Goal: Information Seeking & Learning: Find specific fact

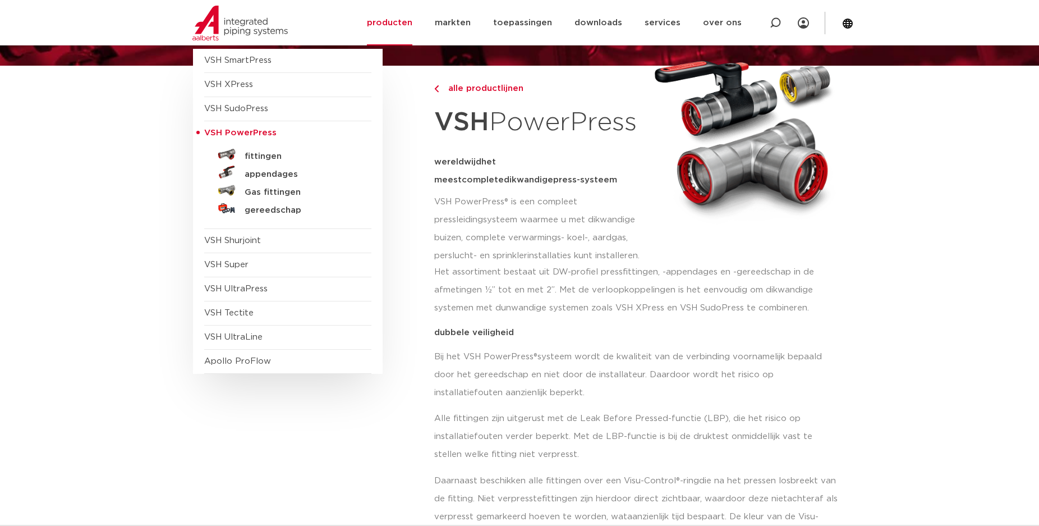
scroll to position [57, 0]
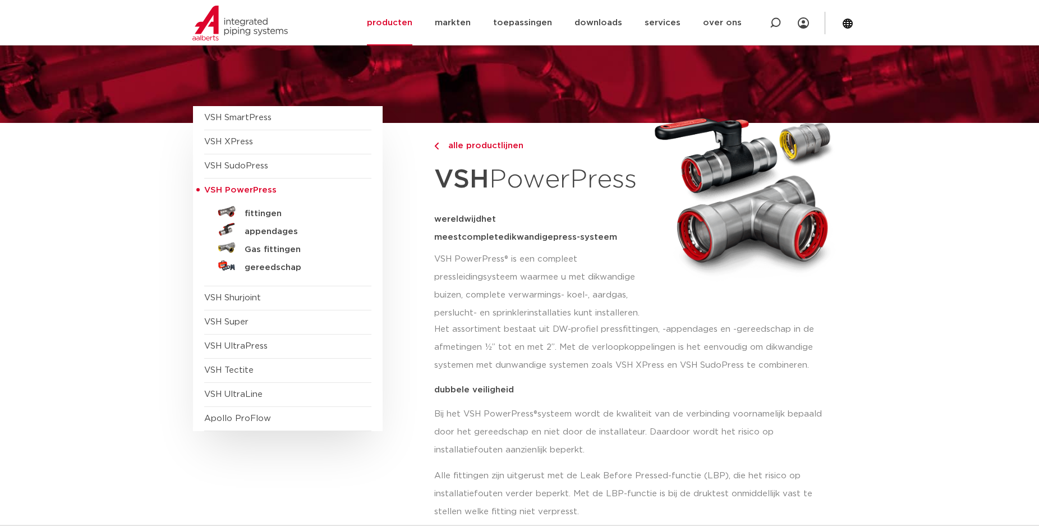
click at [489, 148] on span "alle productlijnen" at bounding box center [482, 145] width 82 height 8
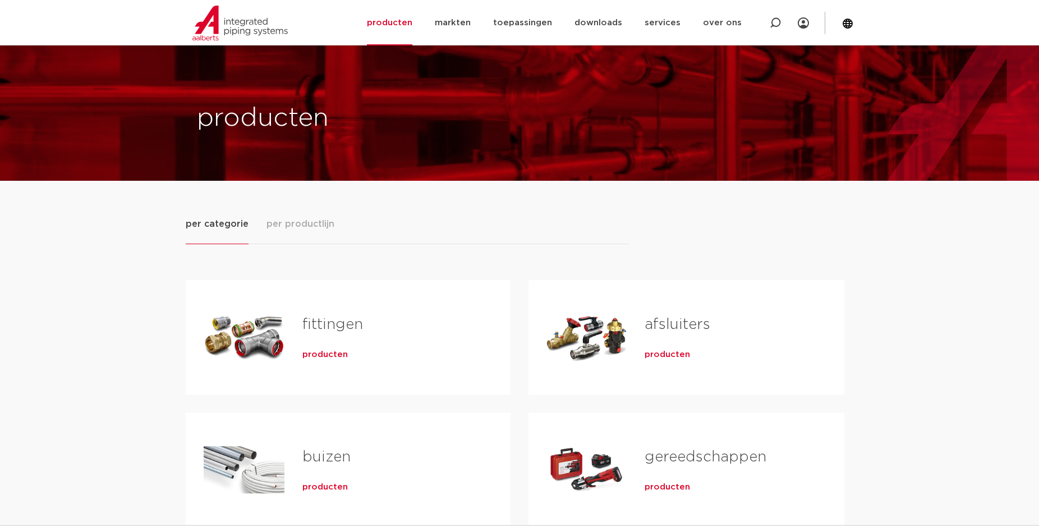
scroll to position [57, 0]
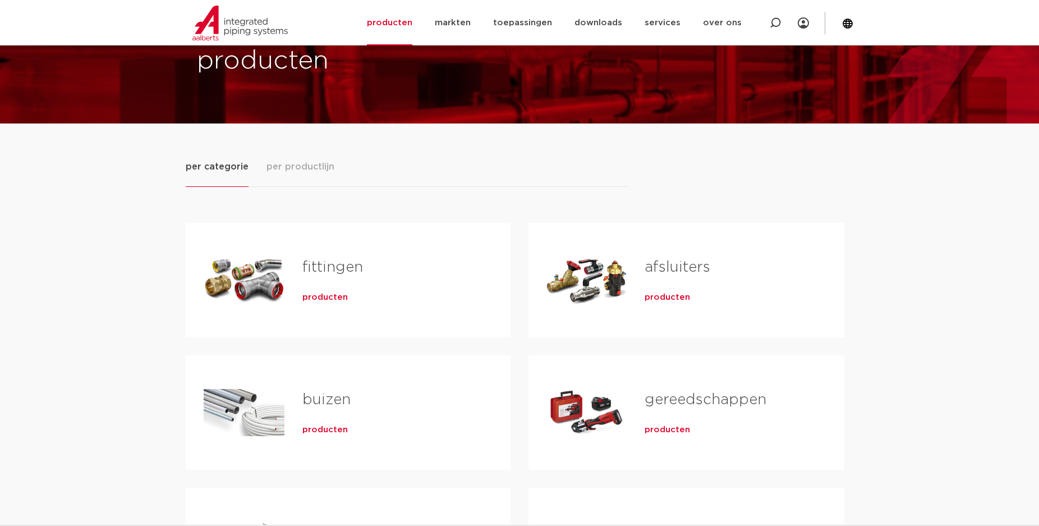
click at [309, 274] on link "fittingen" at bounding box center [332, 267] width 61 height 15
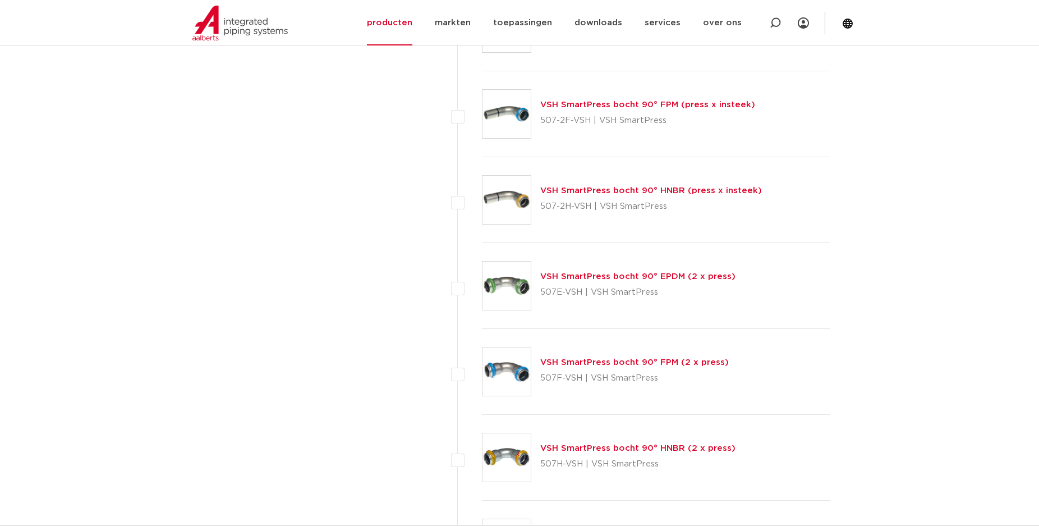
scroll to position [4177, 0]
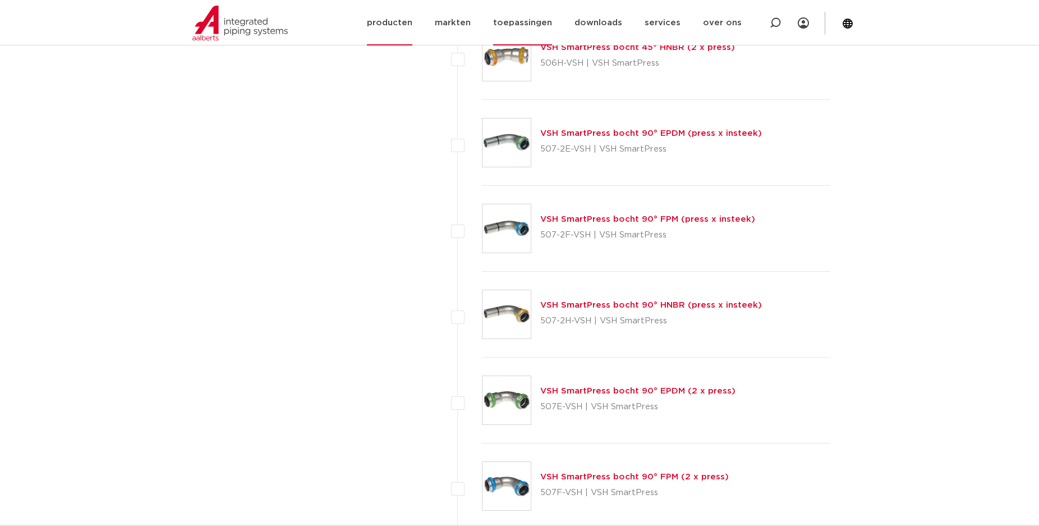
click at [532, 20] on link "toepassingen" at bounding box center [522, 22] width 59 height 45
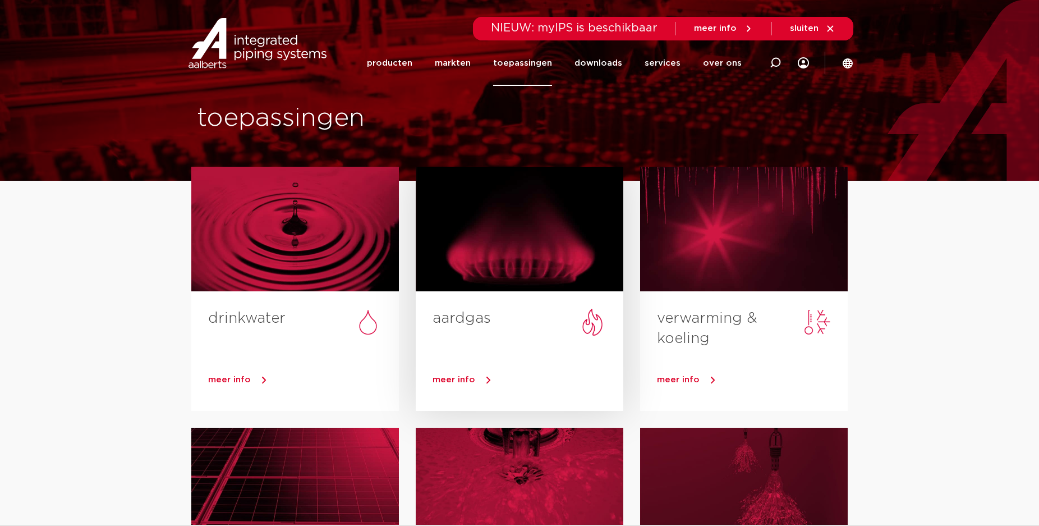
click at [509, 259] on div at bounding box center [520, 229] width 208 height 125
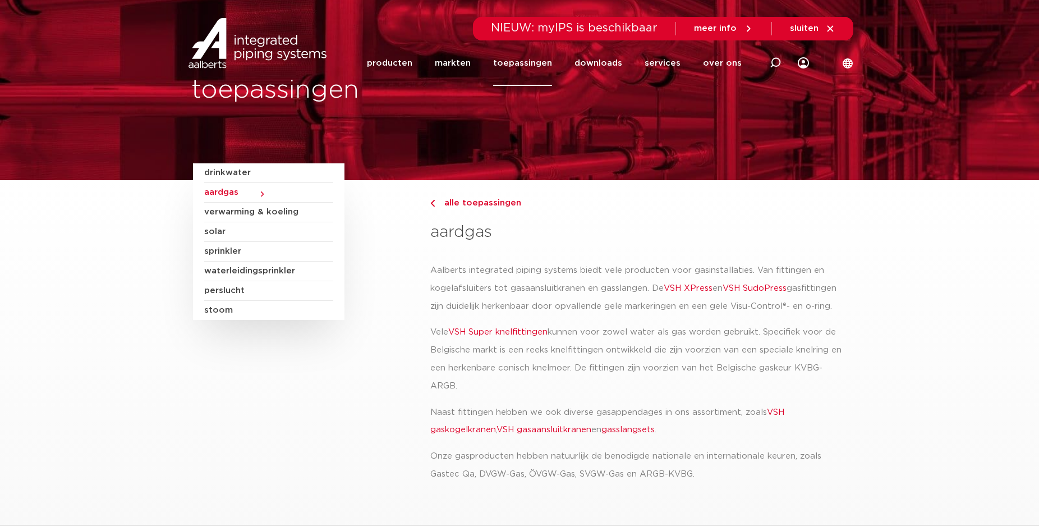
click at [223, 187] on span "aardgas" at bounding box center [268, 193] width 129 height 20
click at [261, 194] on span "aardgas" at bounding box center [268, 193] width 129 height 20
click at [407, 59] on link "producten" at bounding box center [389, 62] width 45 height 45
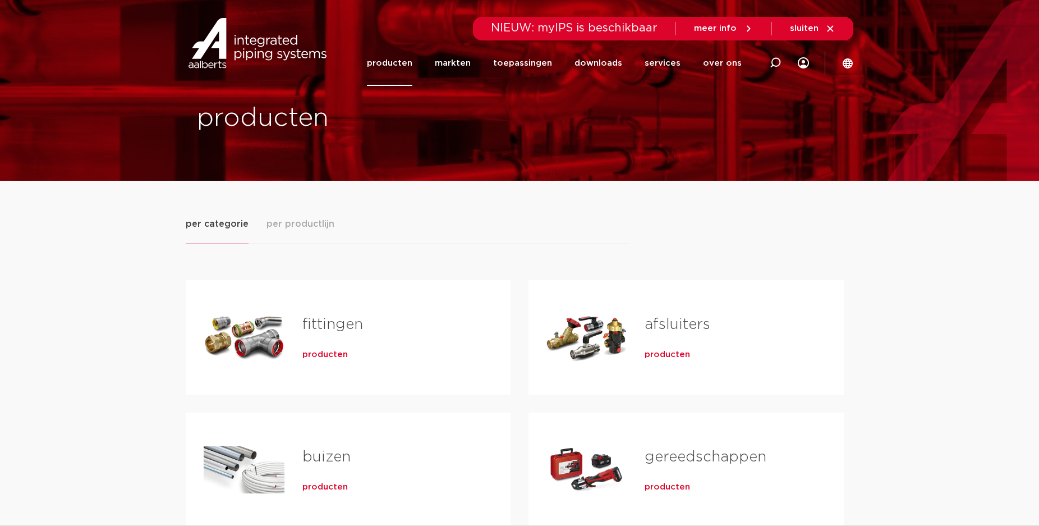
click at [321, 282] on div "fittingen producten" at bounding box center [348, 337] width 325 height 114
click at [317, 332] on link "fittingen" at bounding box center [332, 324] width 61 height 15
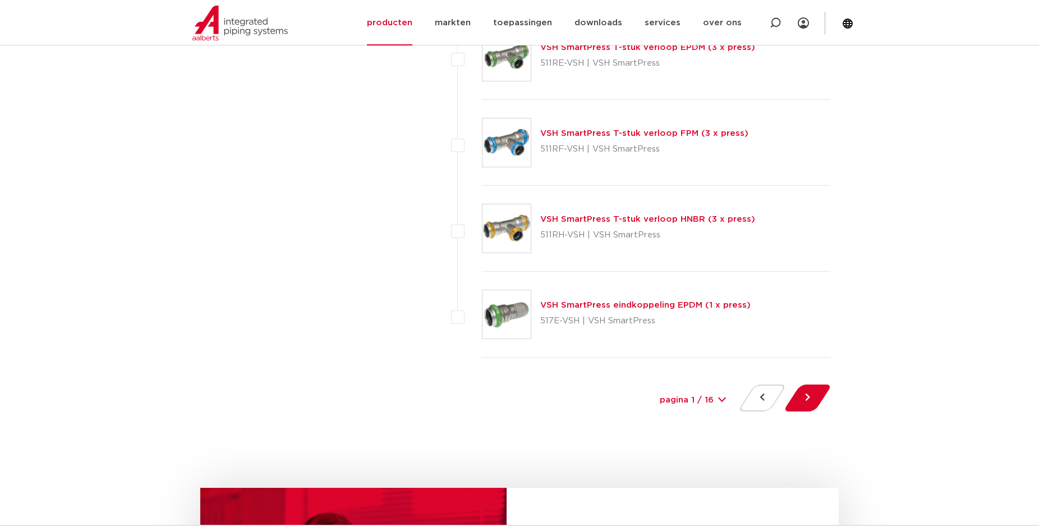
scroll to position [5092, 0]
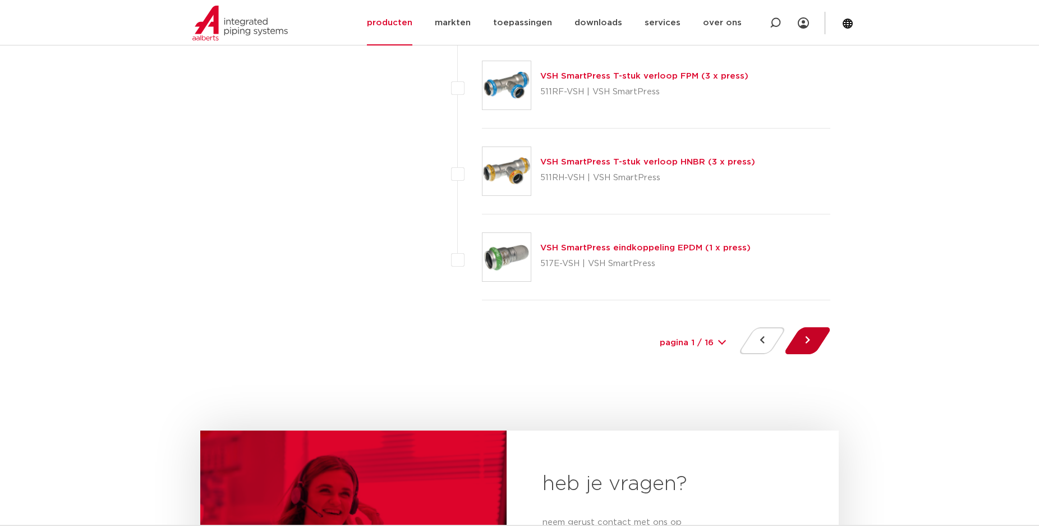
click at [814, 335] on button at bounding box center [807, 340] width 32 height 27
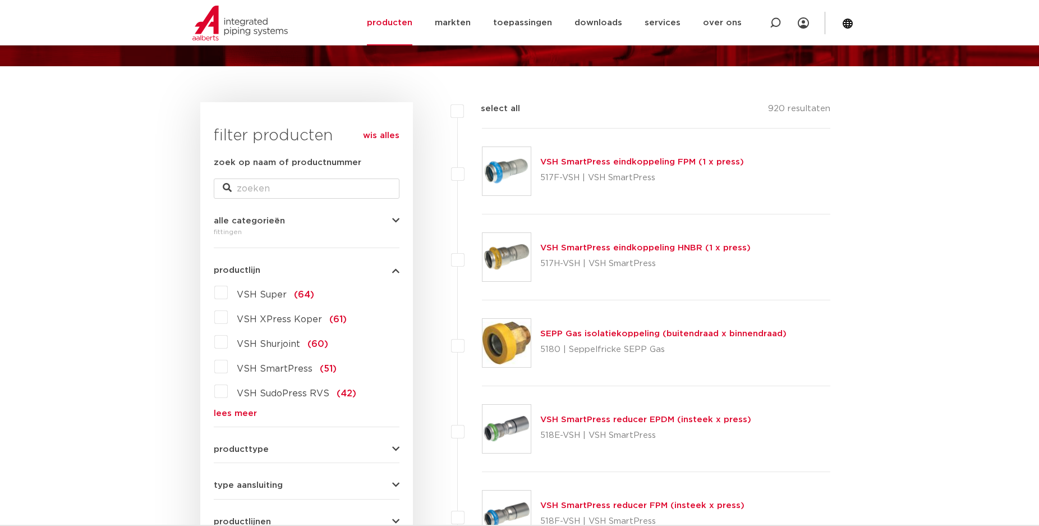
scroll to position [172, 0]
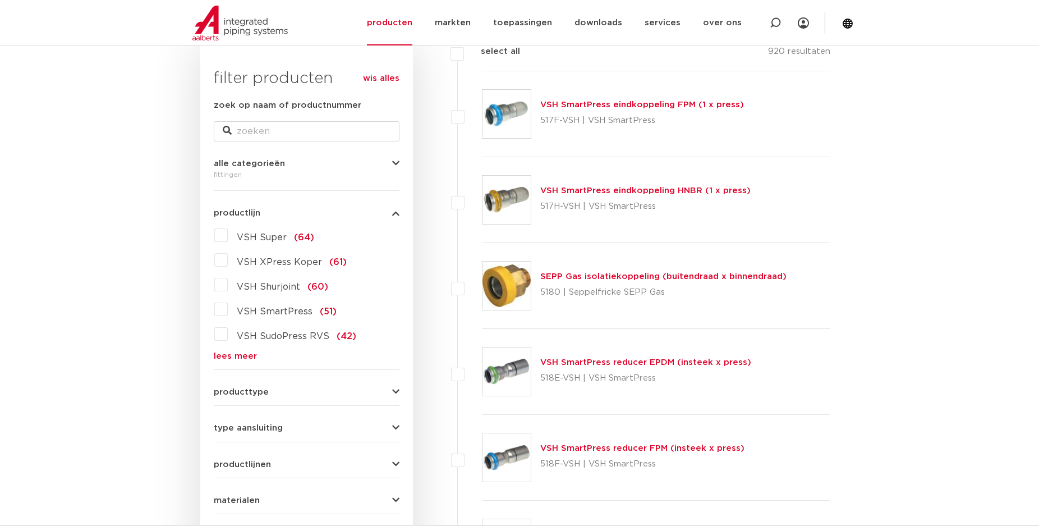
click at [509, 283] on img at bounding box center [506, 285] width 48 height 48
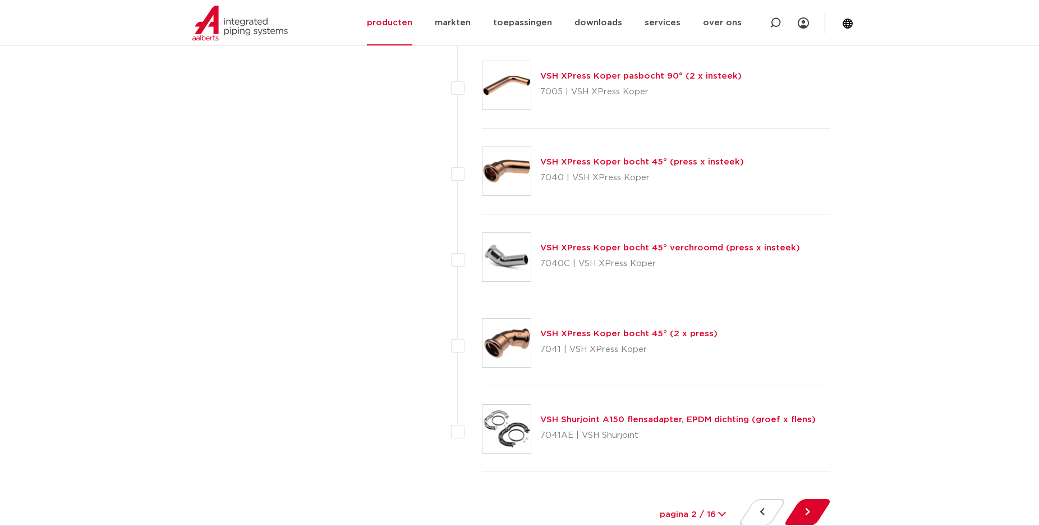
scroll to position [4978, 0]
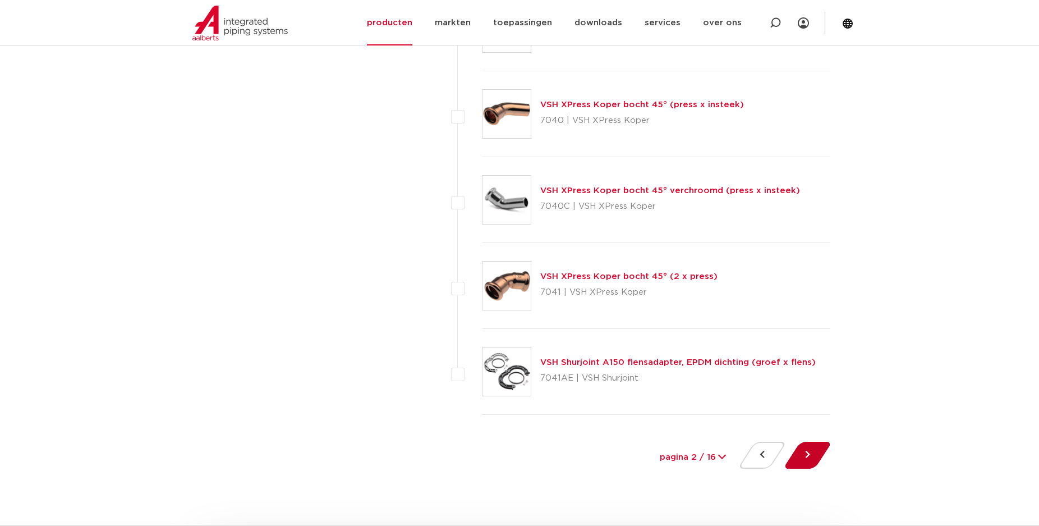
click at [813, 456] on button at bounding box center [807, 454] width 32 height 27
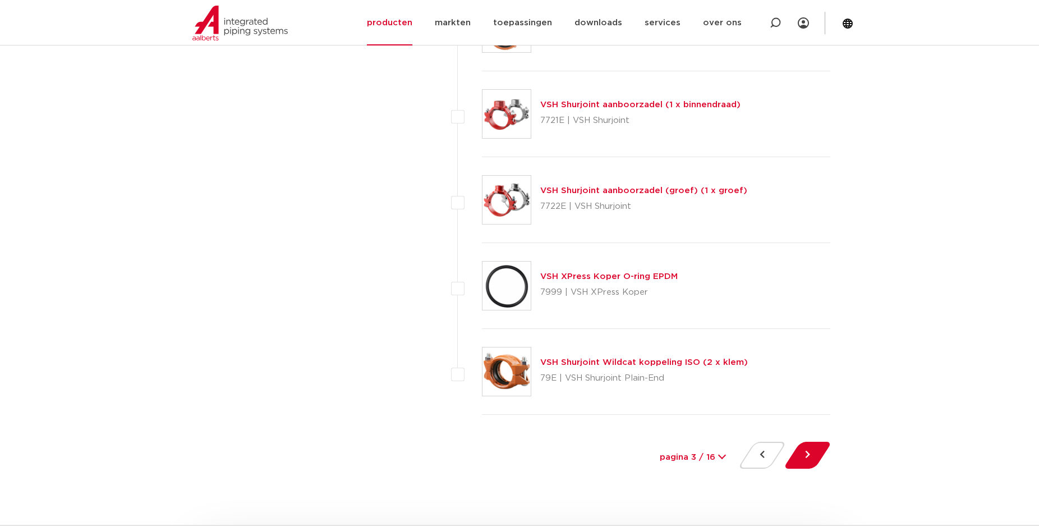
scroll to position [5035, 0]
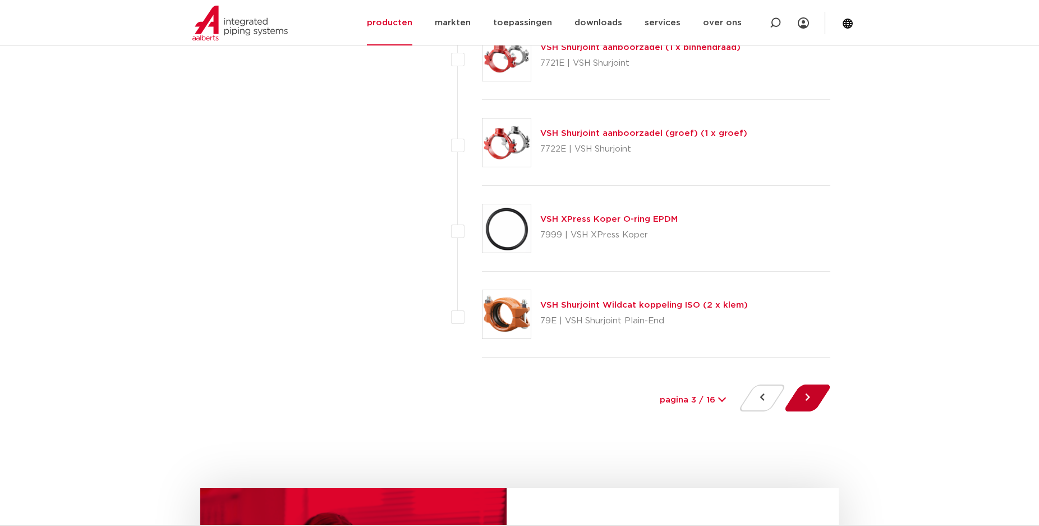
click at [818, 399] on button at bounding box center [807, 397] width 32 height 27
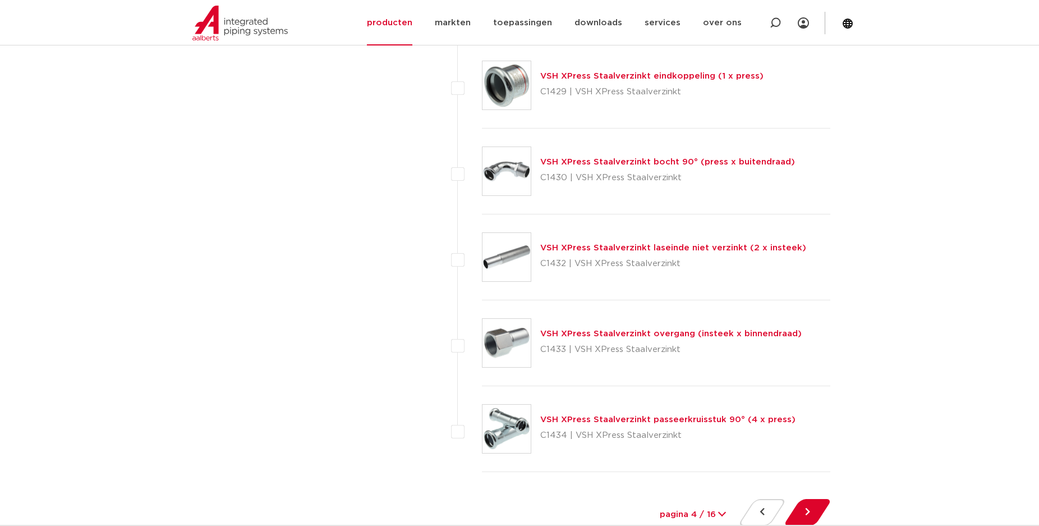
scroll to position [4978, 0]
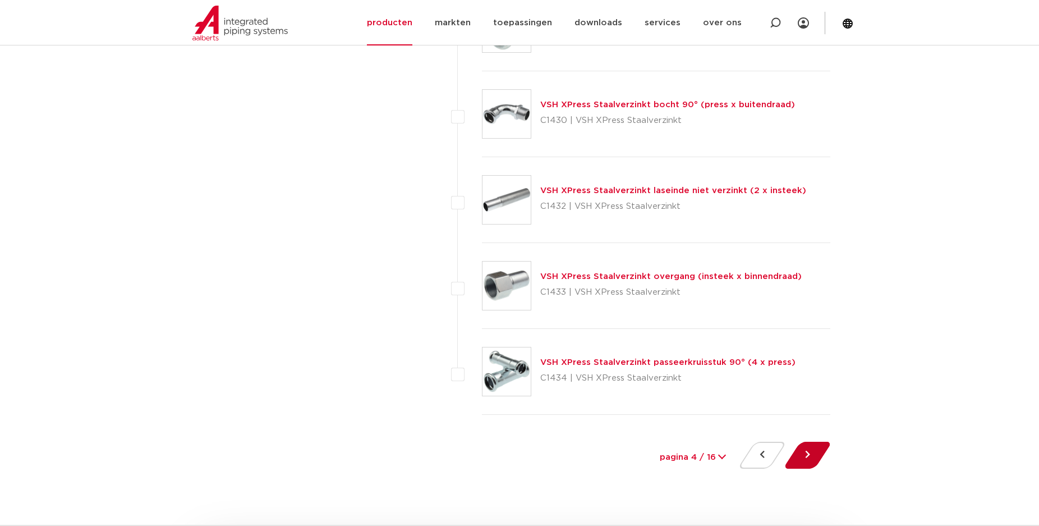
click at [821, 448] on button at bounding box center [807, 454] width 32 height 27
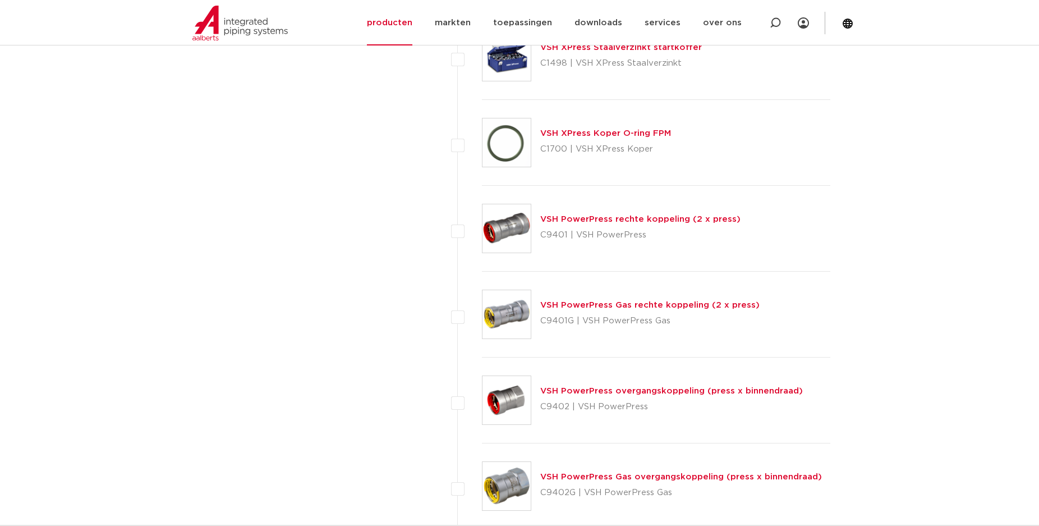
scroll to position [1316, 0]
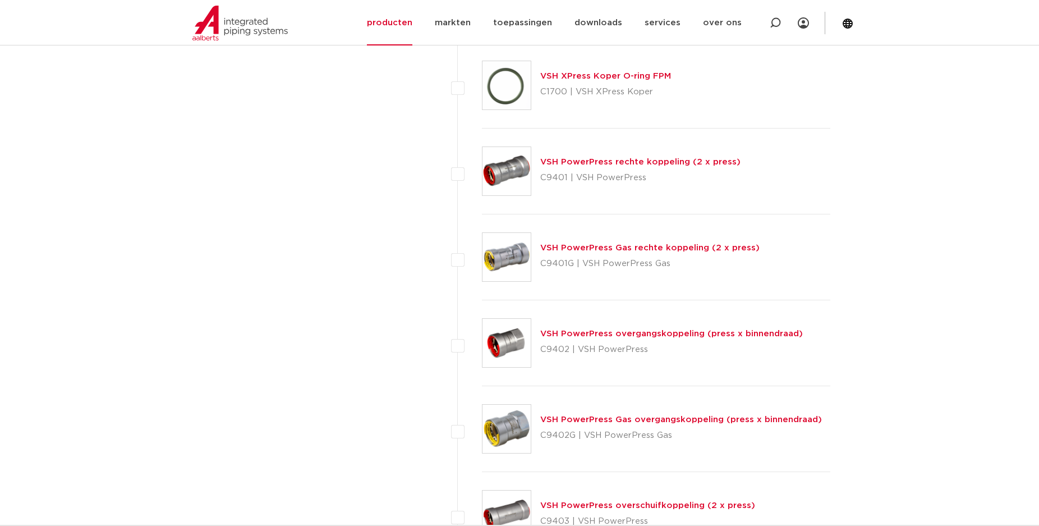
click at [602, 420] on link "VSH PowerPress Gas overgangskoppeling (press x binnendraad)" at bounding box center [681, 419] width 282 height 8
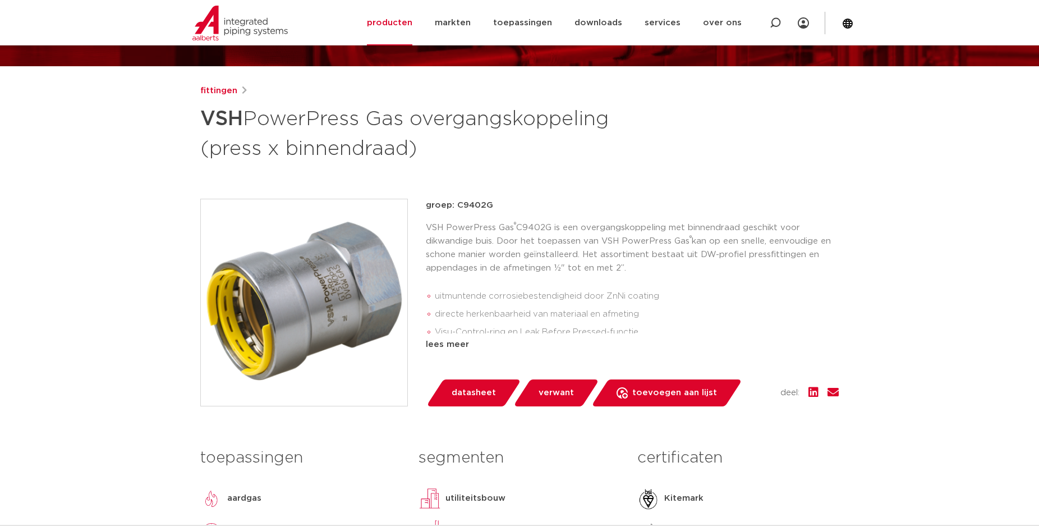
scroll to position [57, 0]
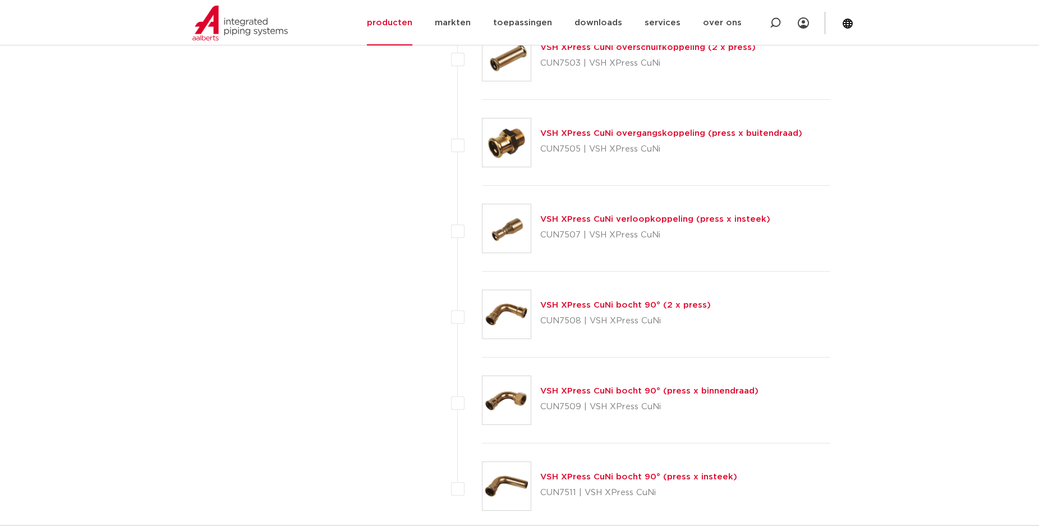
scroll to position [4978, 0]
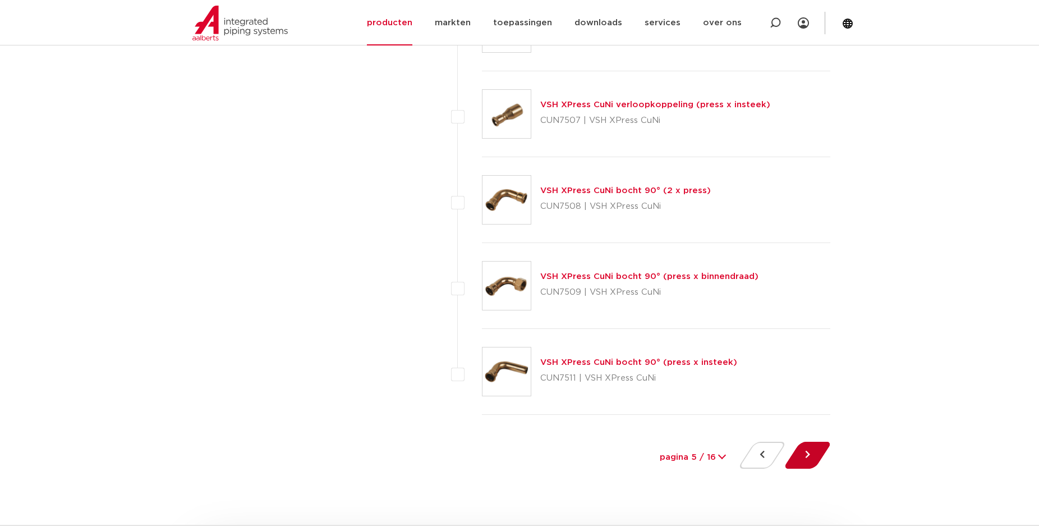
click at [812, 448] on button at bounding box center [807, 454] width 32 height 27
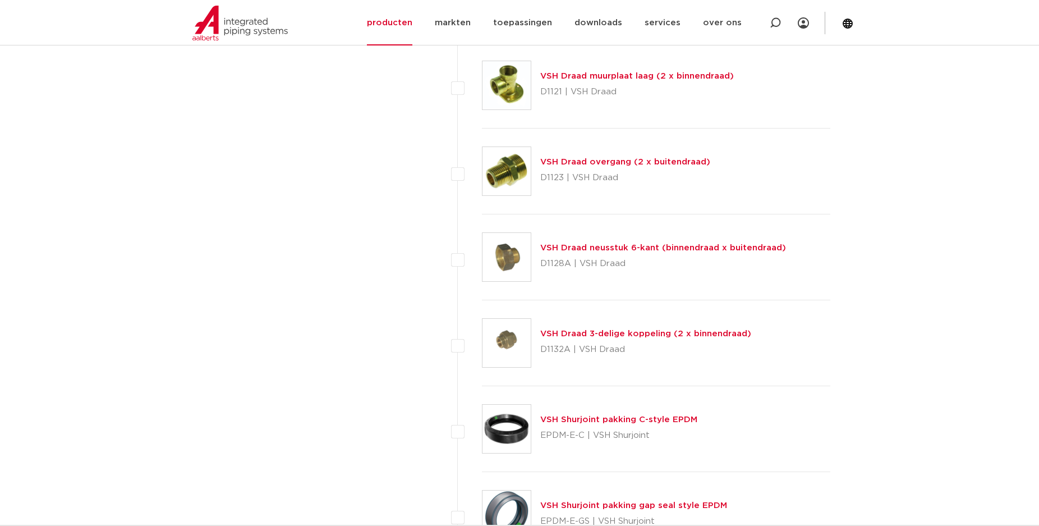
scroll to position [3433, 0]
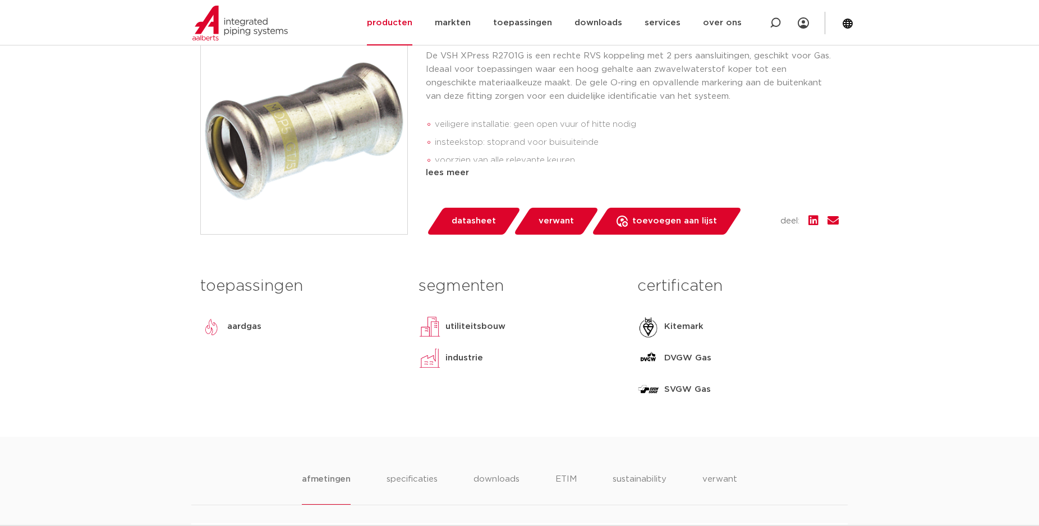
scroll to position [229, 0]
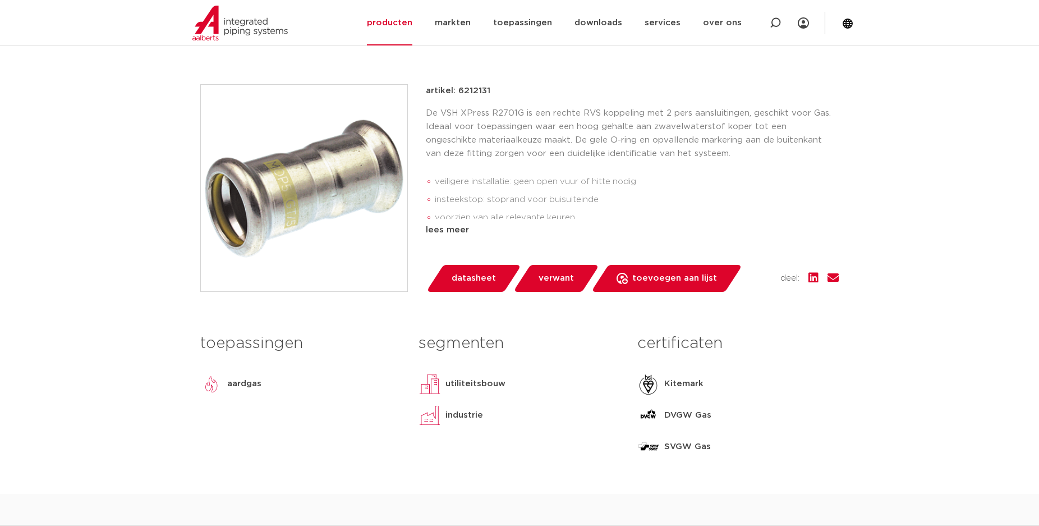
click at [549, 269] on link "verwant" at bounding box center [556, 278] width 86 height 27
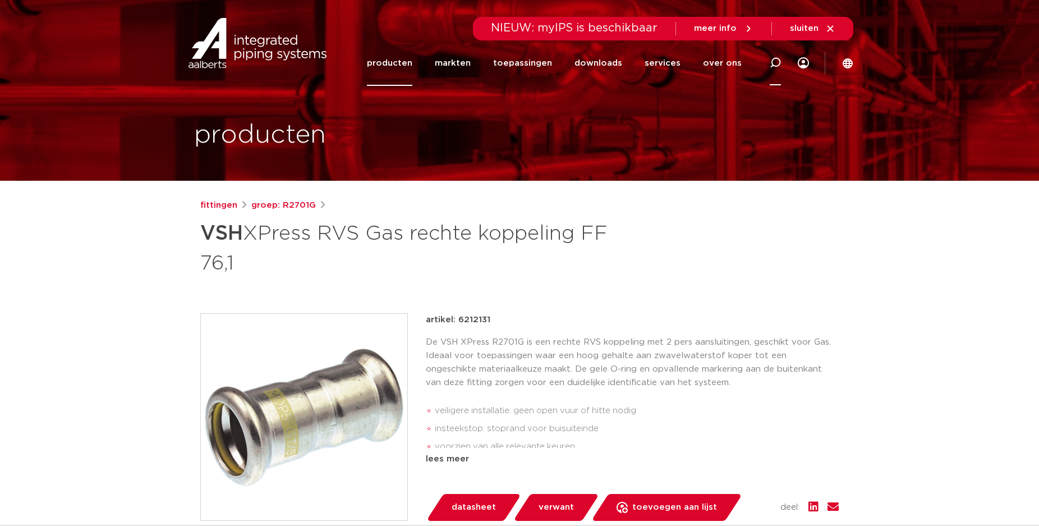
click at [776, 59] on icon at bounding box center [775, 62] width 11 height 11
type input "76.1"
click button "Zoeken" at bounding box center [0, 0] width 0 height 0
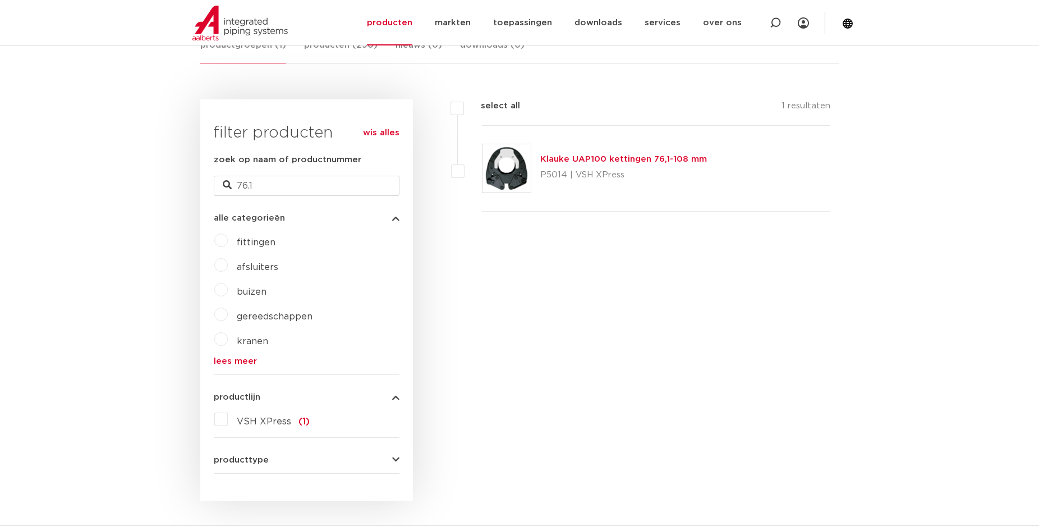
scroll to position [174, 0]
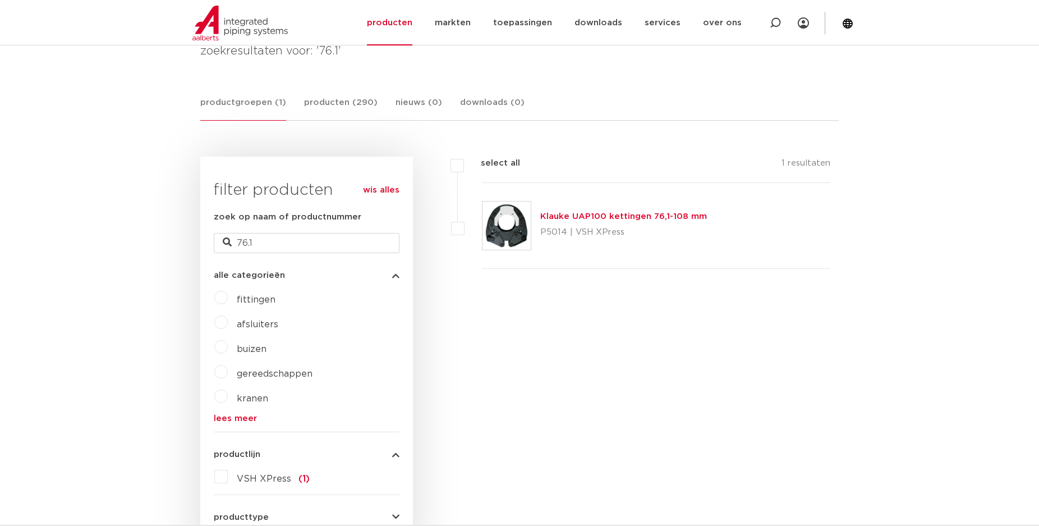
click at [228, 296] on label "fittingen" at bounding box center [252, 297] width 48 height 18
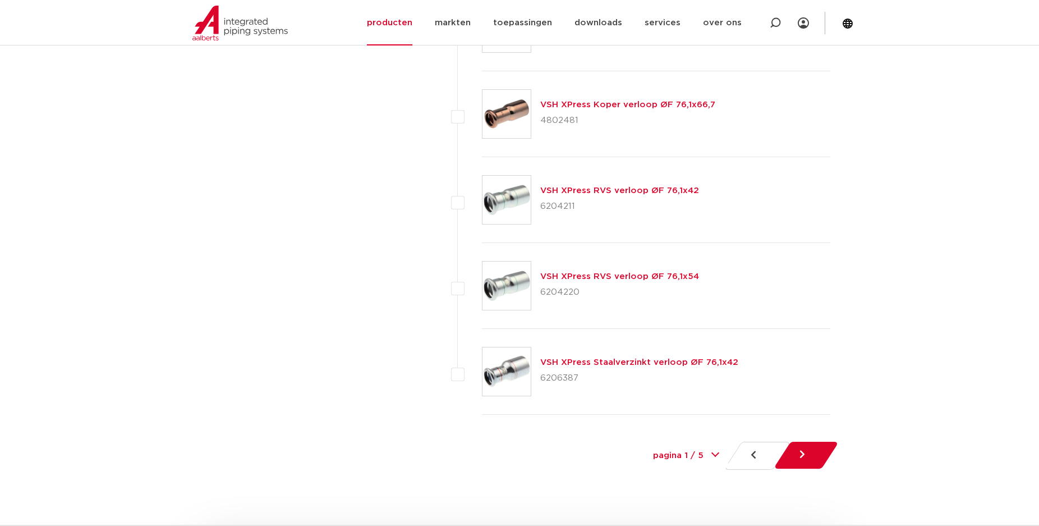
scroll to position [5149, 0]
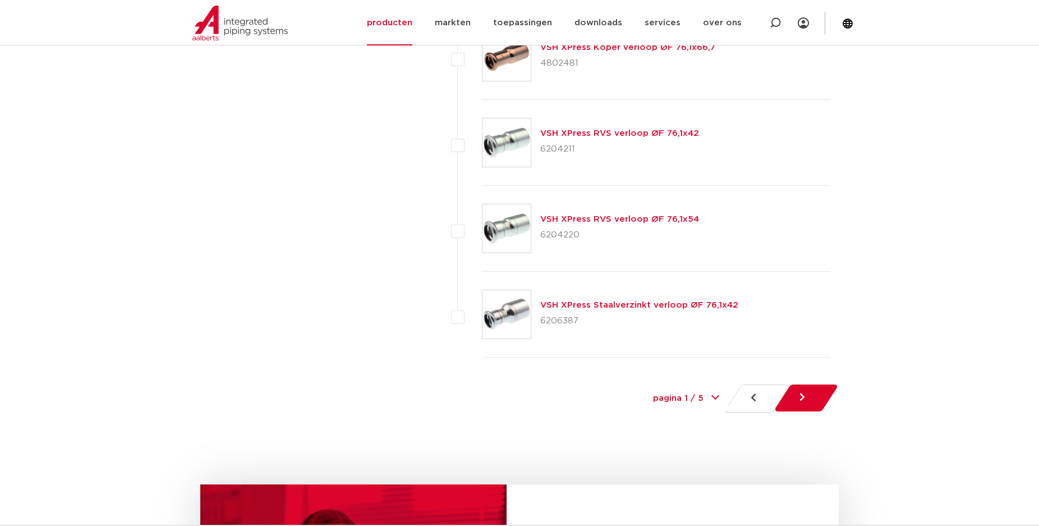
click at [818, 389] on link at bounding box center [806, 397] width 66 height 27
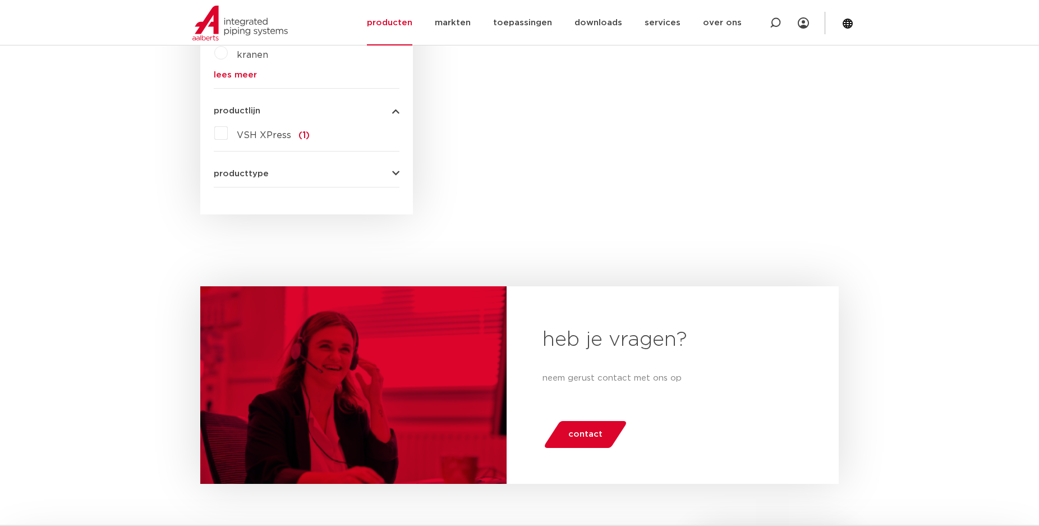
scroll to position [861, 0]
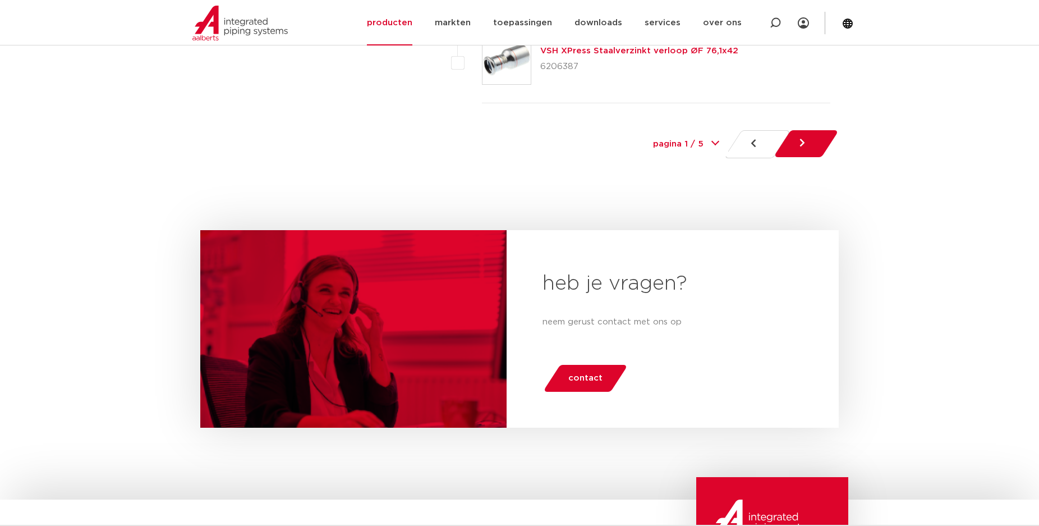
scroll to position [5060, 0]
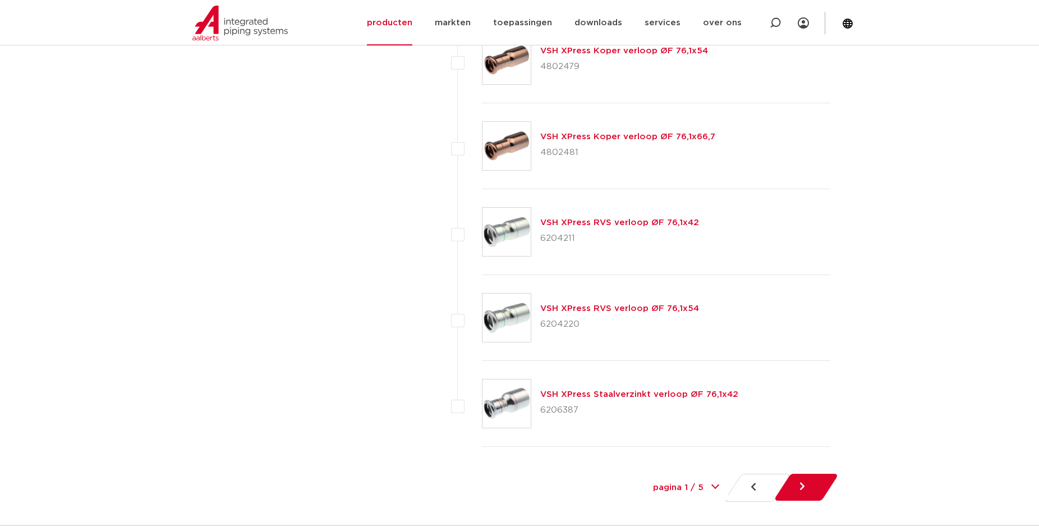
click at [715, 486] on div "pagina 1 / 5 1 2 3 4 5" at bounding box center [686, 487] width 84 height 25
click at [644, 475] on select "pagina 1 / 5 1 2 3 4 5" at bounding box center [686, 487] width 84 height 25
select select "2"
click option "2" at bounding box center [0, 0] width 0 height 0
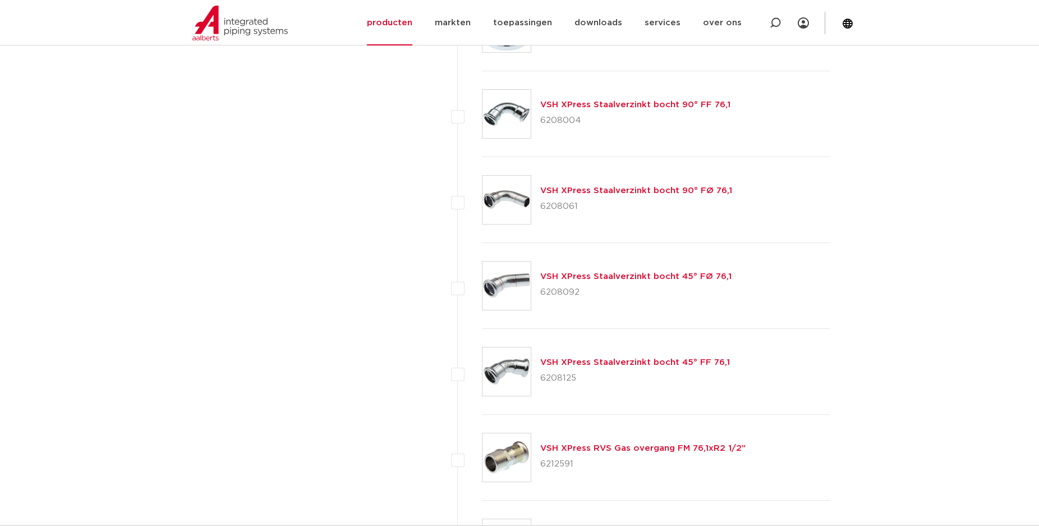
scroll to position [4120, 0]
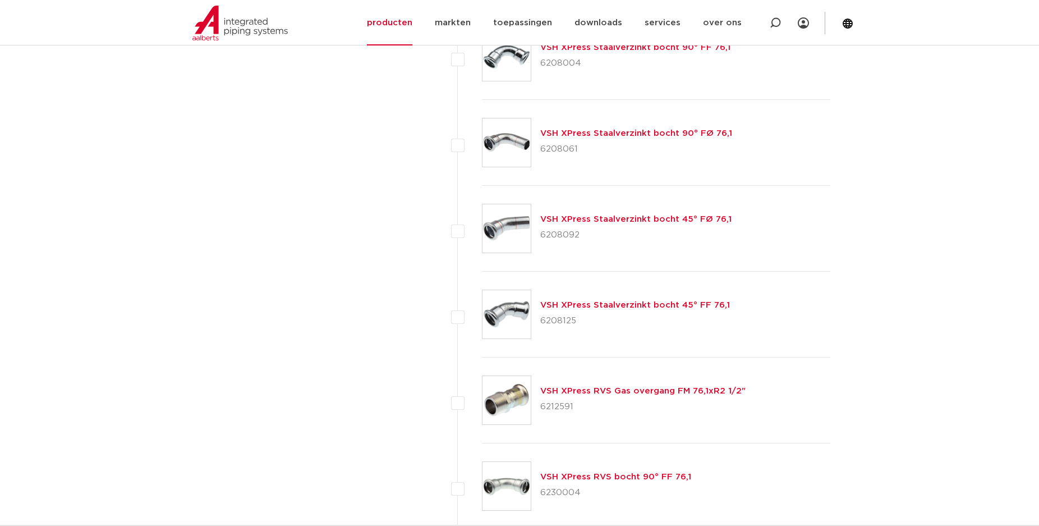
click at [649, 390] on link "VSH XPress RVS Gas overgang FM 76,1xR2 1/2"" at bounding box center [642, 390] width 205 height 8
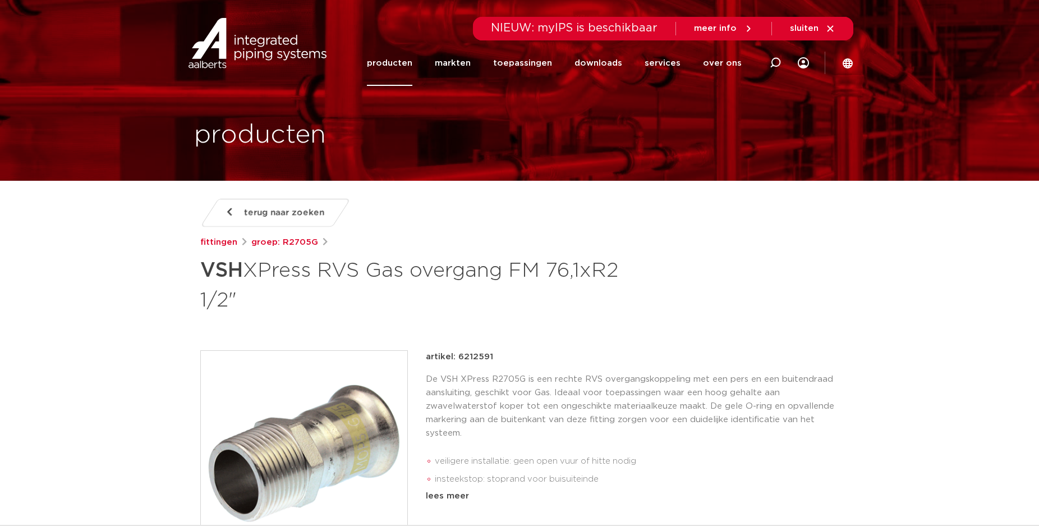
drag, startPoint x: 459, startPoint y: 356, endPoint x: 486, endPoint y: 356, distance: 26.9
click at [491, 355] on div "artikel: 6212591" at bounding box center [632, 356] width 413 height 13
copy p "6212591"
click at [273, 247] on link "groep: R2705G" at bounding box center [284, 242] width 67 height 13
click at [268, 214] on span "terug naar zoeken" at bounding box center [284, 213] width 80 height 18
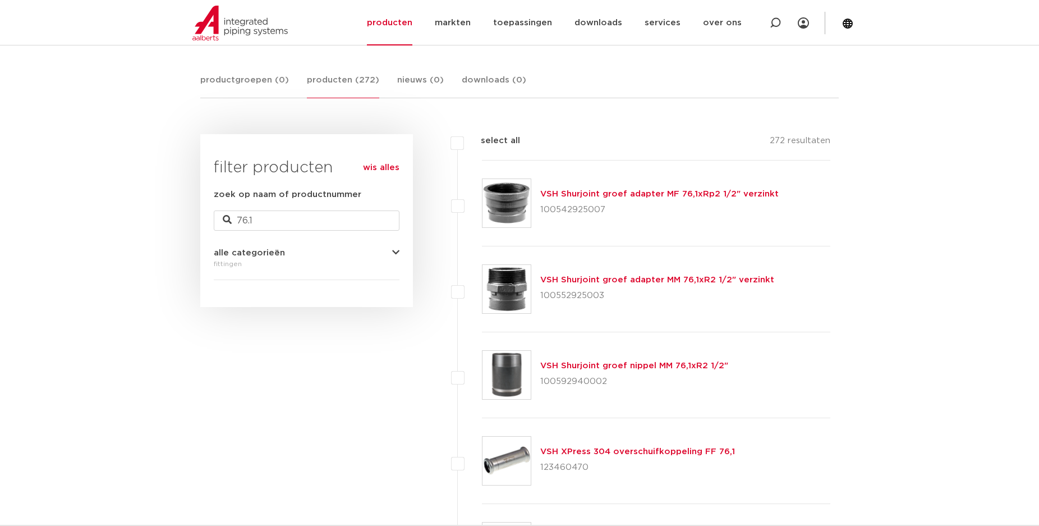
scroll to position [140, 0]
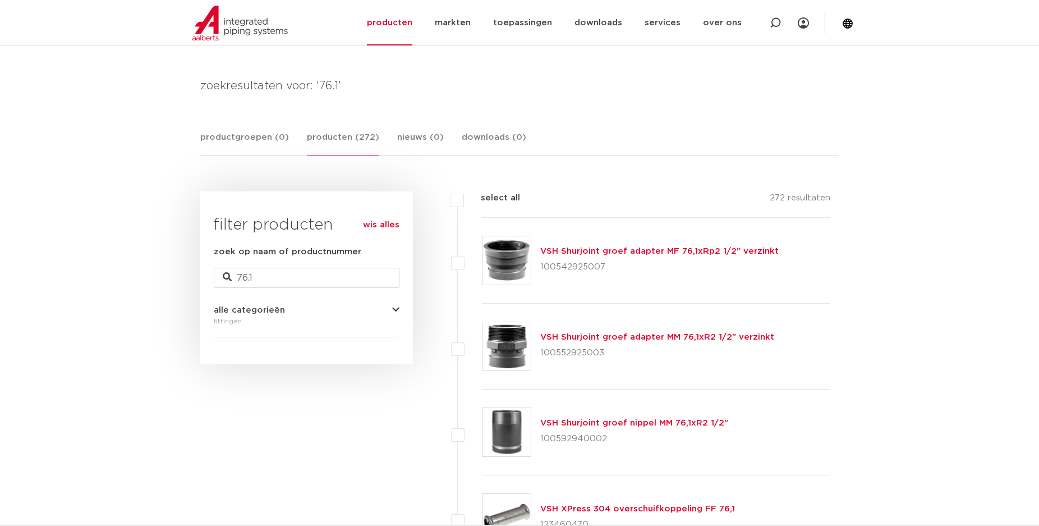
click at [398, 307] on icon "button" at bounding box center [395, 310] width 7 height 8
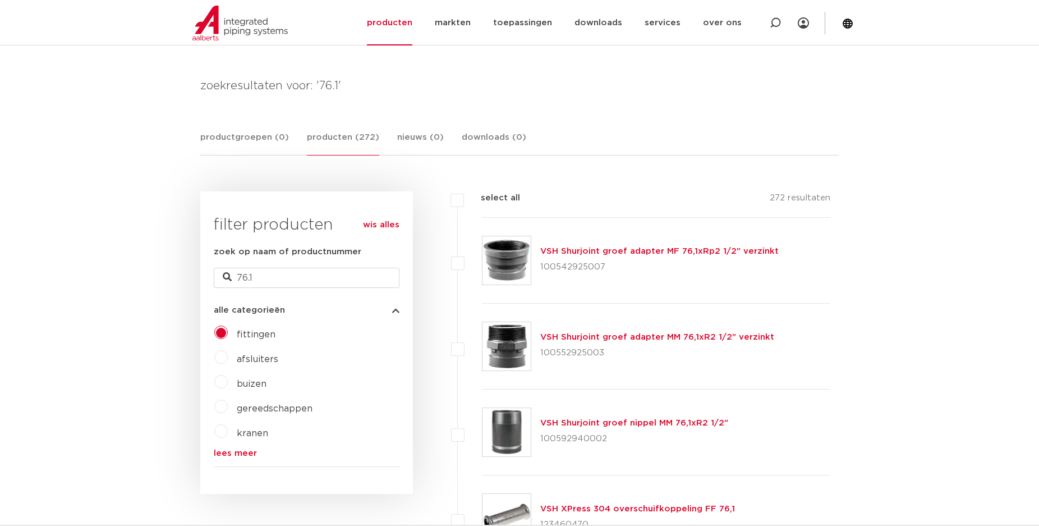
click at [228, 431] on label "kranen" at bounding box center [248, 431] width 40 height 18
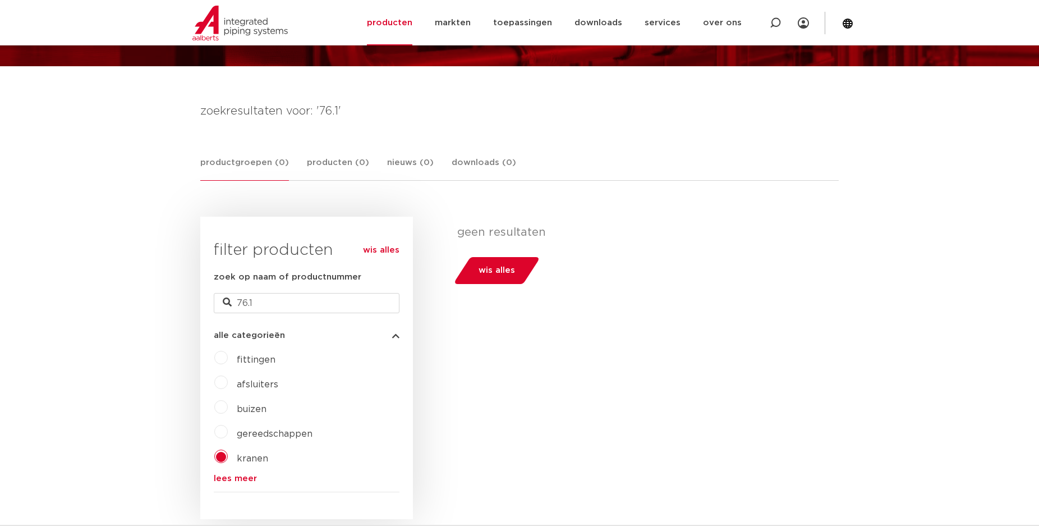
scroll to position [229, 0]
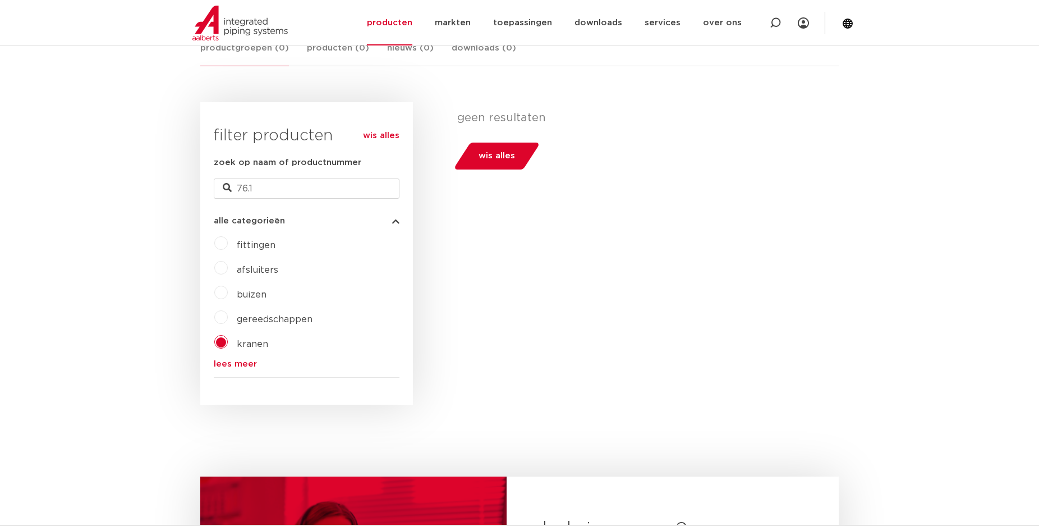
click at [228, 269] on label "afsluiters" at bounding box center [253, 268] width 50 height 18
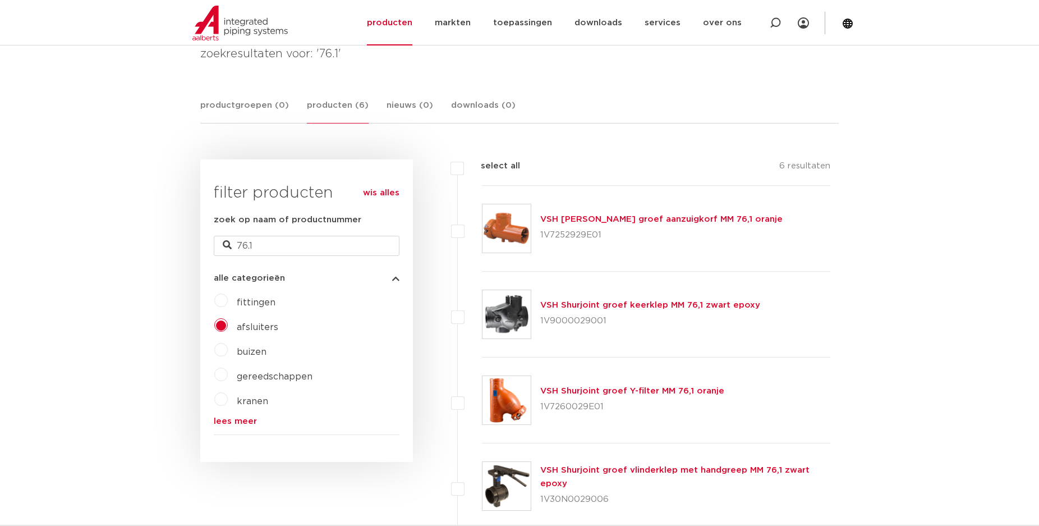
scroll to position [114, 0]
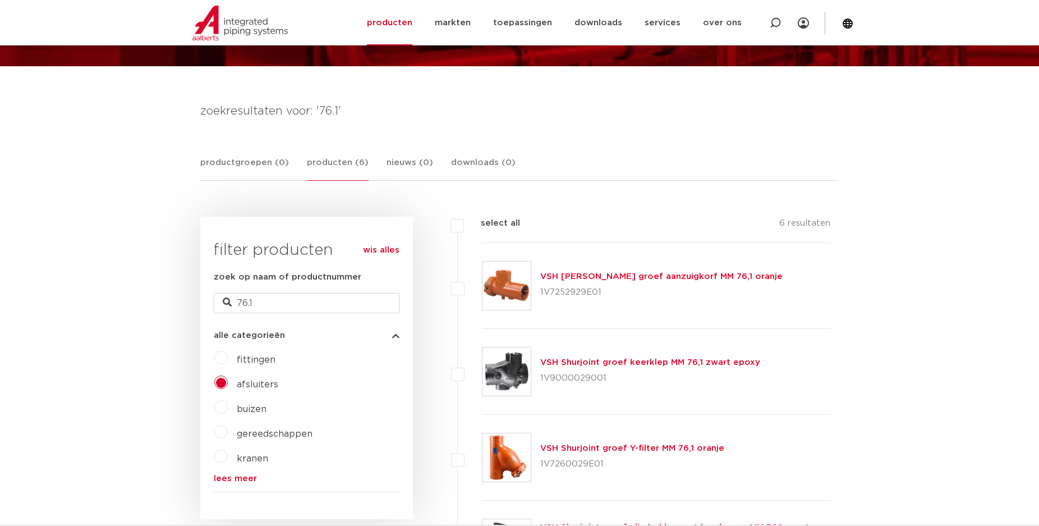
click at [346, 163] on link "producten (6)" at bounding box center [338, 168] width 62 height 25
click at [617, 21] on link "downloads" at bounding box center [598, 22] width 48 height 45
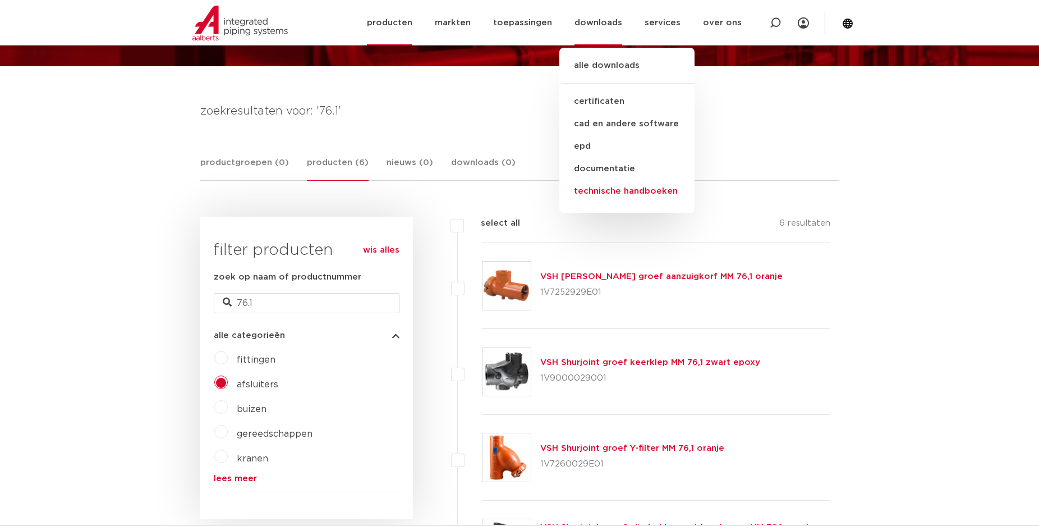
click at [595, 192] on link "technische handboeken" at bounding box center [626, 191] width 135 height 22
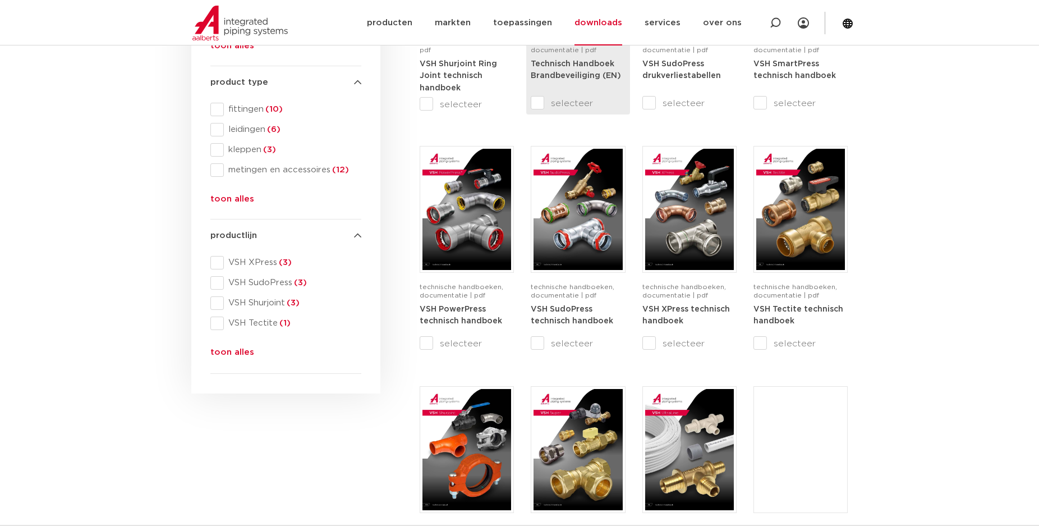
scroll to position [401, 0]
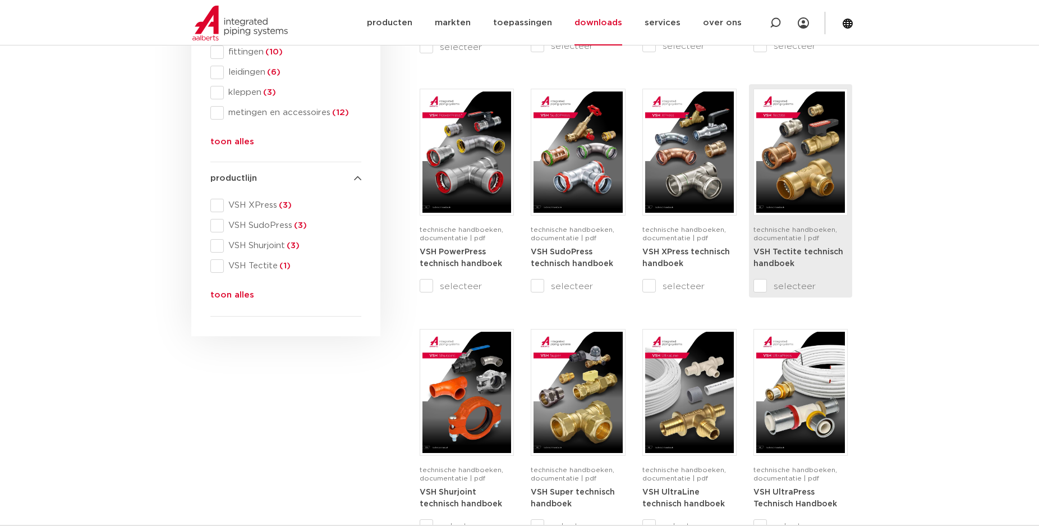
click at [812, 177] on img at bounding box center [800, 151] width 89 height 121
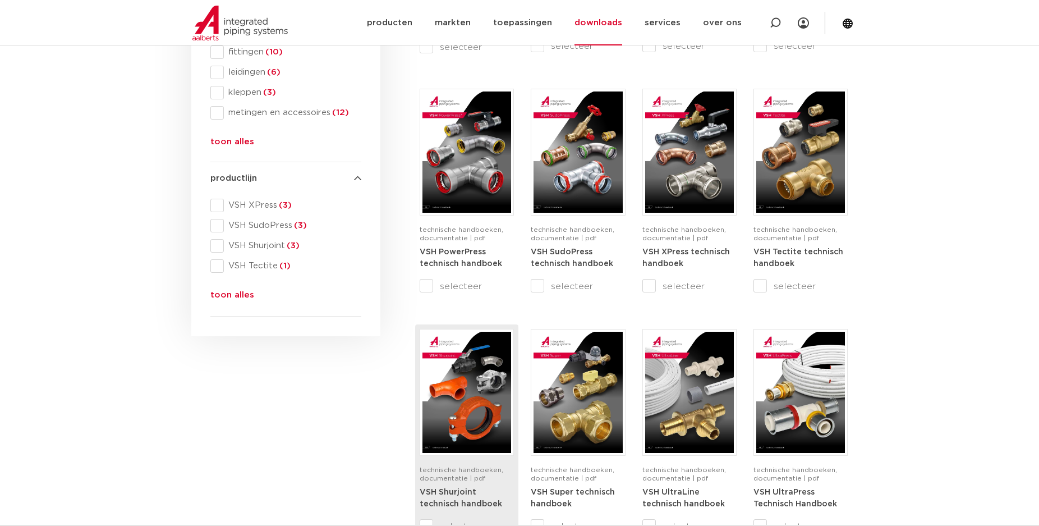
click at [486, 367] on img at bounding box center [466, 392] width 89 height 121
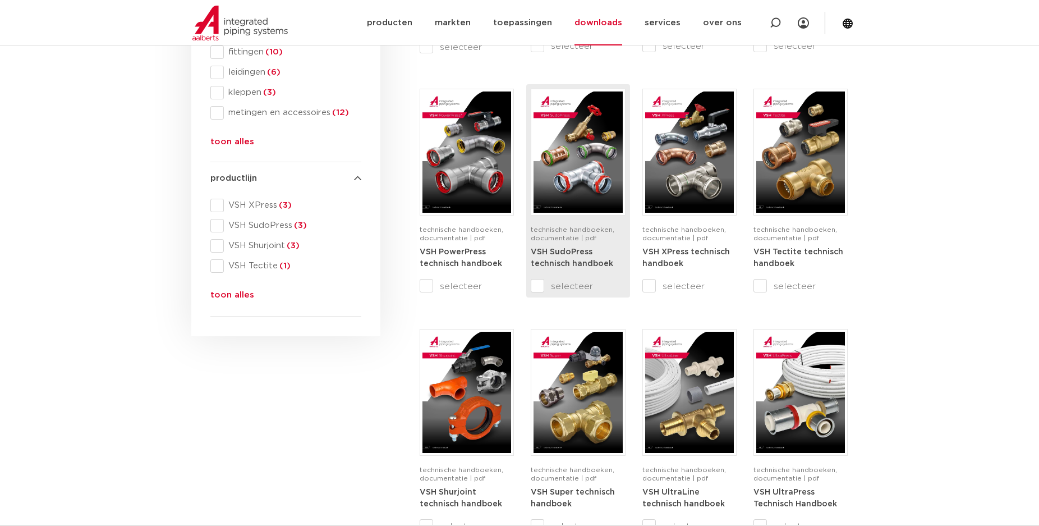
click at [579, 148] on img at bounding box center [577, 151] width 89 height 121
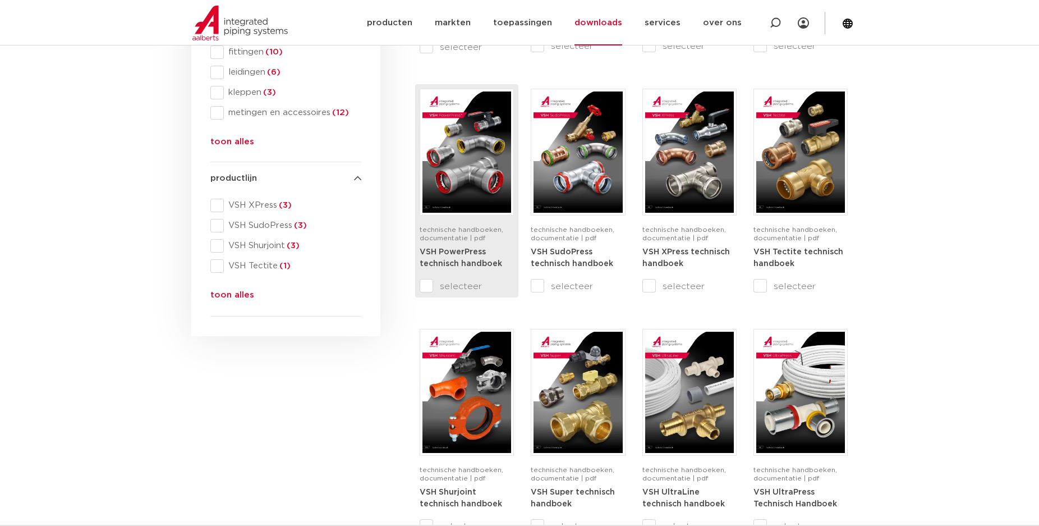
click at [476, 145] on img at bounding box center [466, 151] width 89 height 121
